Goal: Information Seeking & Learning: Learn about a topic

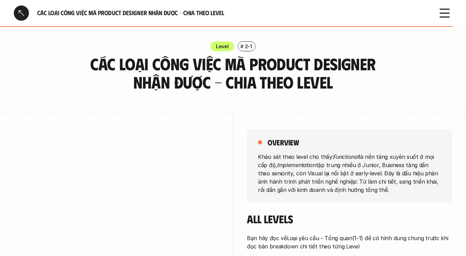
scroll to position [1820, 0]
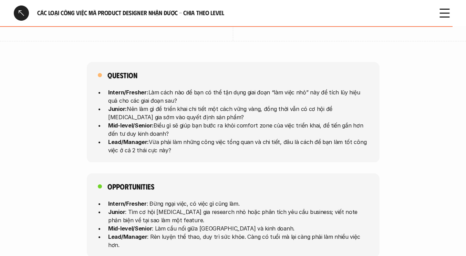
click at [18, 18] on div at bounding box center [21, 13] width 15 height 15
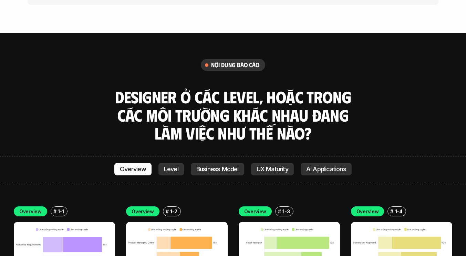
scroll to position [1955, 0]
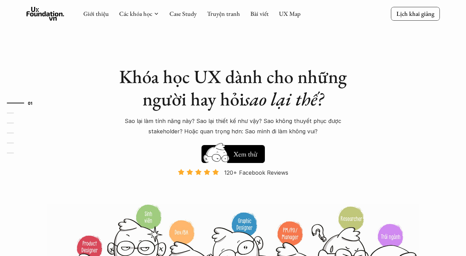
click at [259, 135] on p "Sao lại làm tính năng này? Sao lại thiết kế như vậy? Sao không thuyết phục được…" at bounding box center [233, 126] width 241 height 21
click at [256, 129] on p "Sao lại làm tính năng này? Sao lại thiết kế như vậy? Sao không thuyết phục được…" at bounding box center [233, 126] width 241 height 21
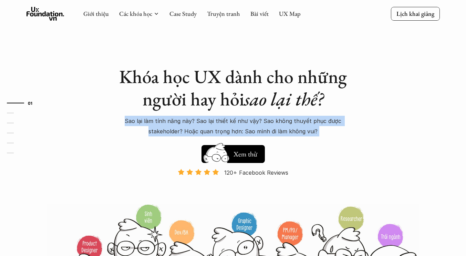
click at [256, 129] on p "Sao lại làm tính năng này? Sao lại thiết kế như vậy? Sao không thuyết phục được…" at bounding box center [233, 126] width 241 height 21
click at [225, 131] on p "Sao lại làm tính năng này? Sao lại thiết kế như vậy? Sao không thuyết phục được…" at bounding box center [233, 126] width 241 height 21
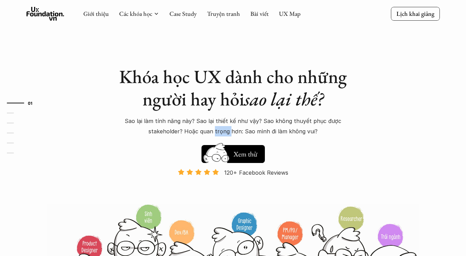
click at [225, 131] on p "Sao lại làm tính năng này? Sao lại thiết kế như vậy? Sao không thuyết phục được…" at bounding box center [233, 126] width 241 height 21
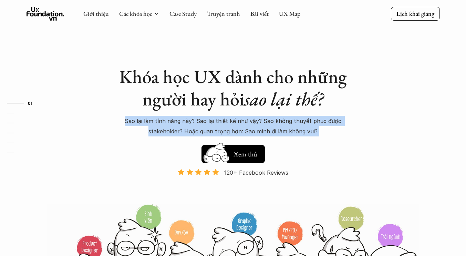
click at [225, 131] on p "Sao lại làm tính năng này? Sao lại thiết kế như vậy? Sao không thuyết phục được…" at bounding box center [233, 126] width 241 height 21
click at [285, 138] on div "Khóa học UX dành cho những người hay hỏi sao lại thế? Sao lại làm tính năng này…" at bounding box center [233, 134] width 241 height 138
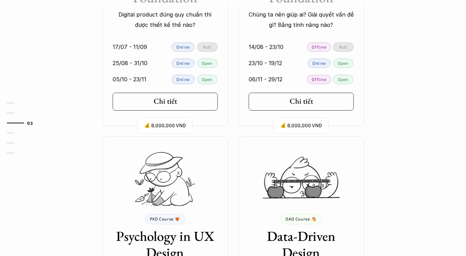
scroll to position [668, 0]
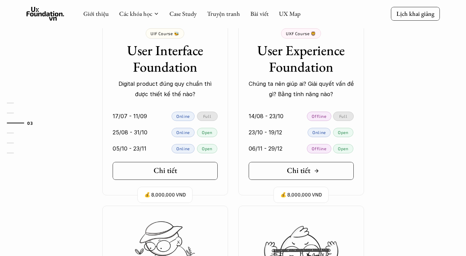
click at [299, 171] on h5 "Chi tiết" at bounding box center [298, 170] width 23 height 9
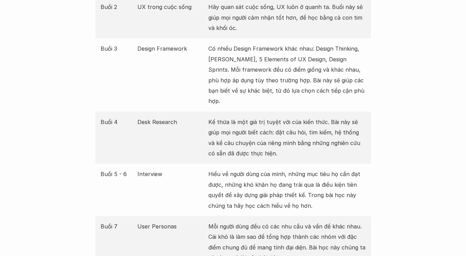
scroll to position [934, 0]
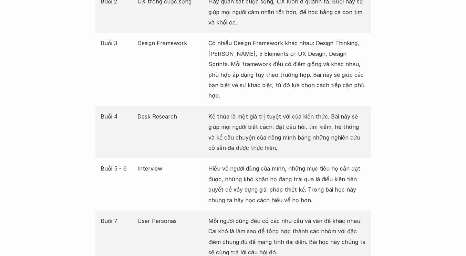
click at [226, 54] on p "Có nhiều Design Framework khác nhau: Design Thinking, [PERSON_NAME], 5 Elements…" at bounding box center [286, 69] width 157 height 63
click at [222, 79] on p "Có nhiều Design Framework khác nhau: Design Thinking, [PERSON_NAME], 5 Elements…" at bounding box center [286, 69] width 157 height 63
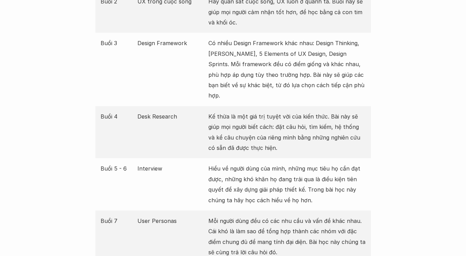
click at [222, 79] on p "Có nhiều Design Framework khác nhau: Design Thinking, [PERSON_NAME], 5 Elements…" at bounding box center [286, 69] width 157 height 63
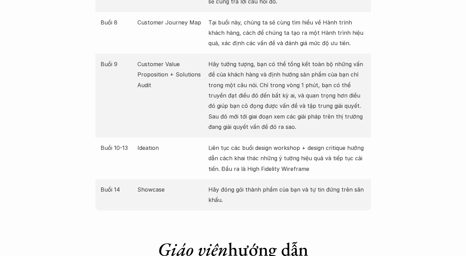
scroll to position [1185, 0]
click at [251, 155] on p "Liên tục các buổi design workshop + design critique hướng dẫn cách khai thác nh…" at bounding box center [286, 157] width 157 height 31
click at [265, 156] on p "Liên tục các buổi design workshop + design critique hướng dẫn cách khai thác nh…" at bounding box center [286, 157] width 157 height 31
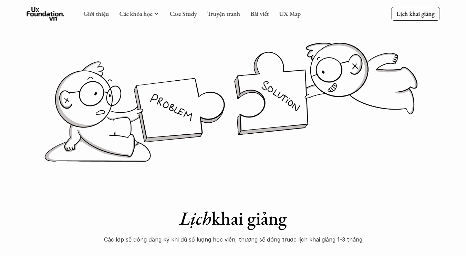
scroll to position [71, 0]
